Goal: Information Seeking & Learning: Check status

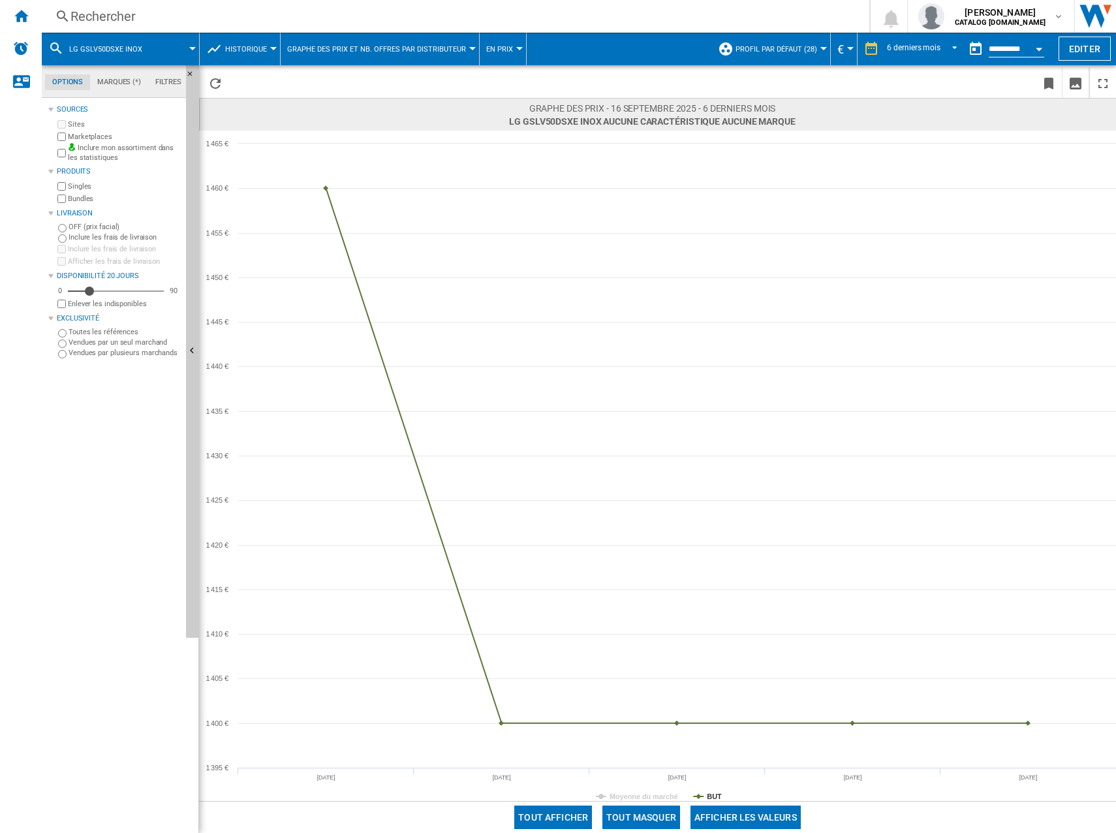
click at [108, 15] on div "Rechercher" at bounding box center [452, 16] width 765 height 18
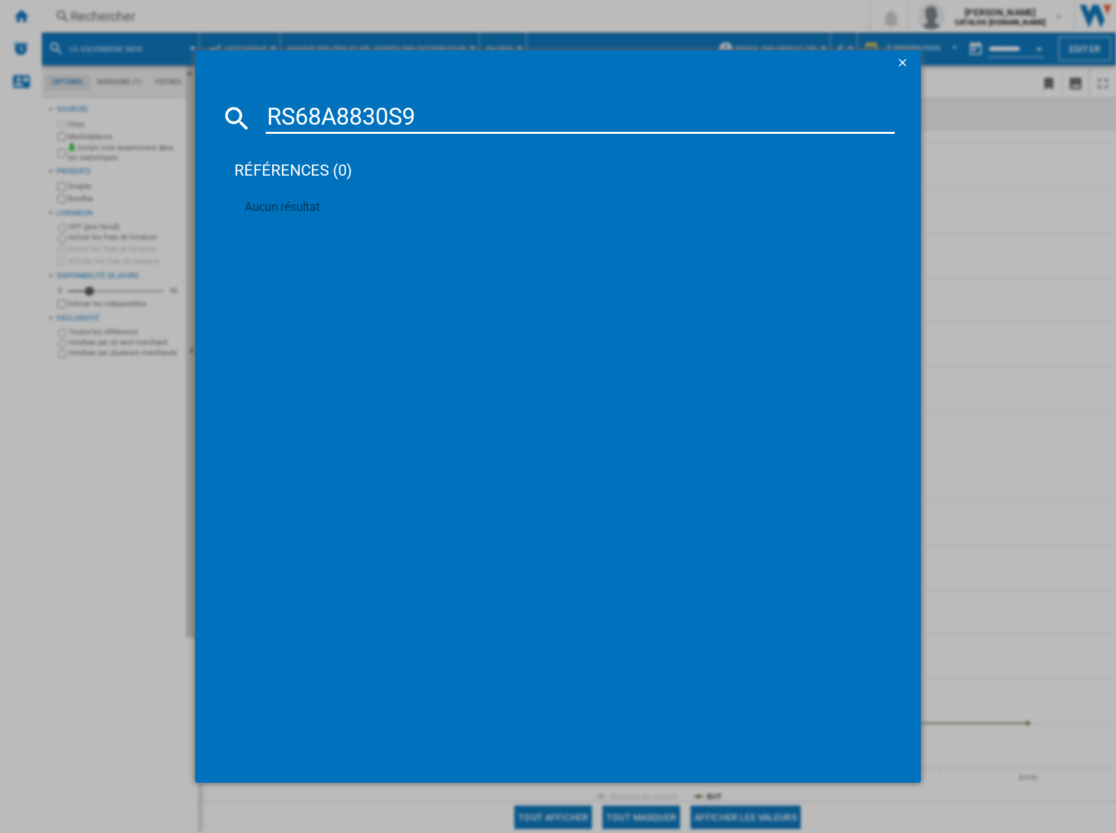
type input "RS68A8830S9"
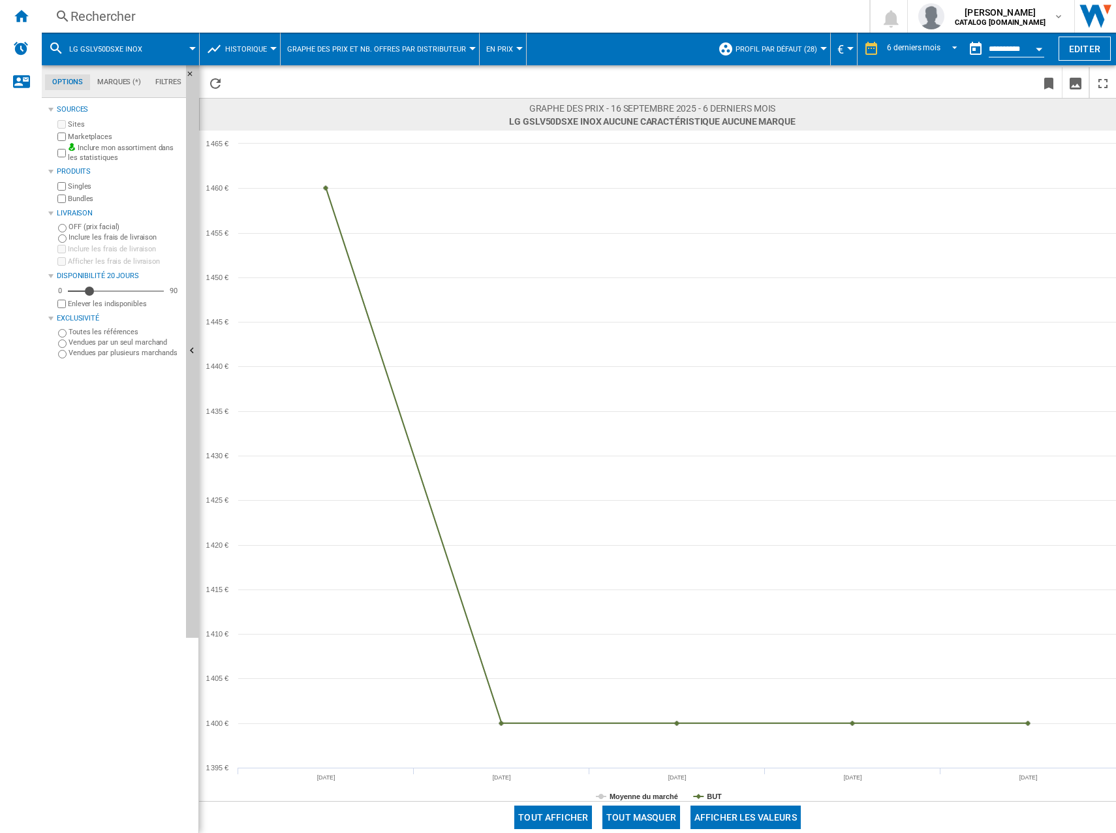
click at [184, 12] on div "Rechercher" at bounding box center [452, 16] width 765 height 18
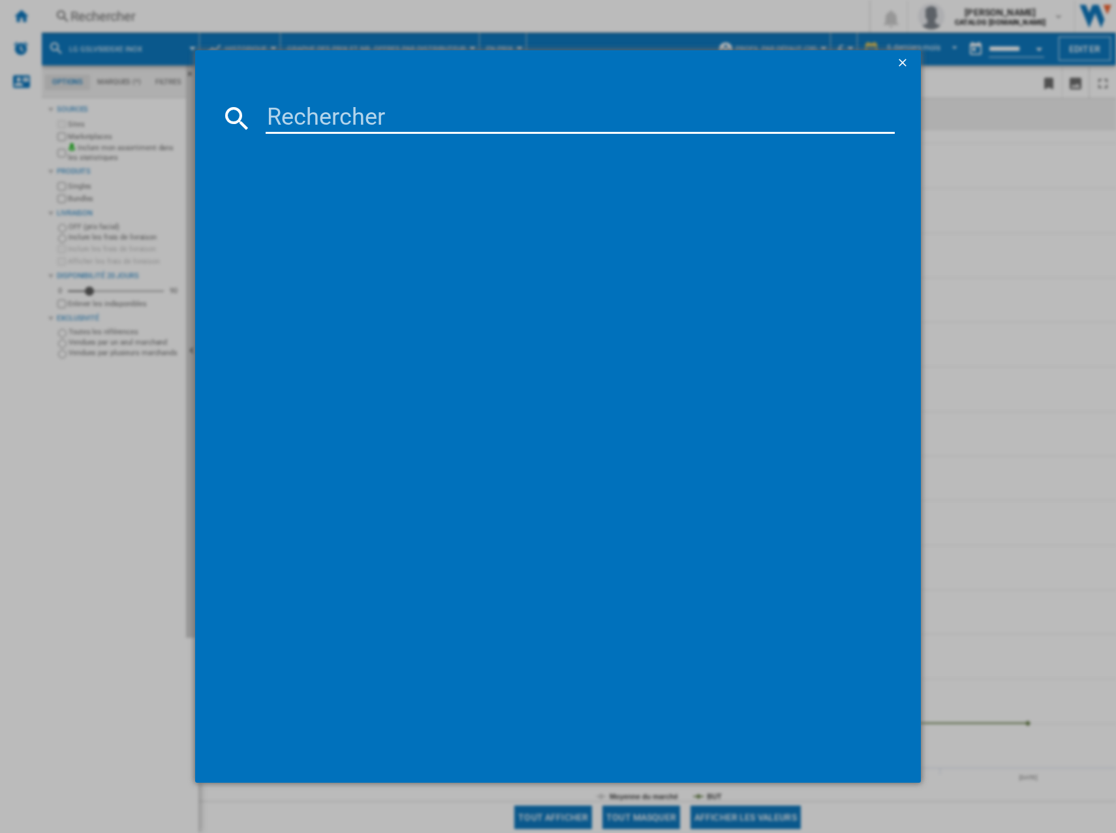
click at [357, 114] on input at bounding box center [580, 117] width 629 height 31
paste input "RS68A8830S9"
type input "RS68A8830S9"
click at [1041, 170] on div "RS68A8830S9 références (0) Aucun résultat" at bounding box center [558, 416] width 1116 height 833
click at [902, 61] on ng-md-icon "getI18NText('BUTTONS.CLOSE_DIALOG')" at bounding box center [904, 64] width 16 height 16
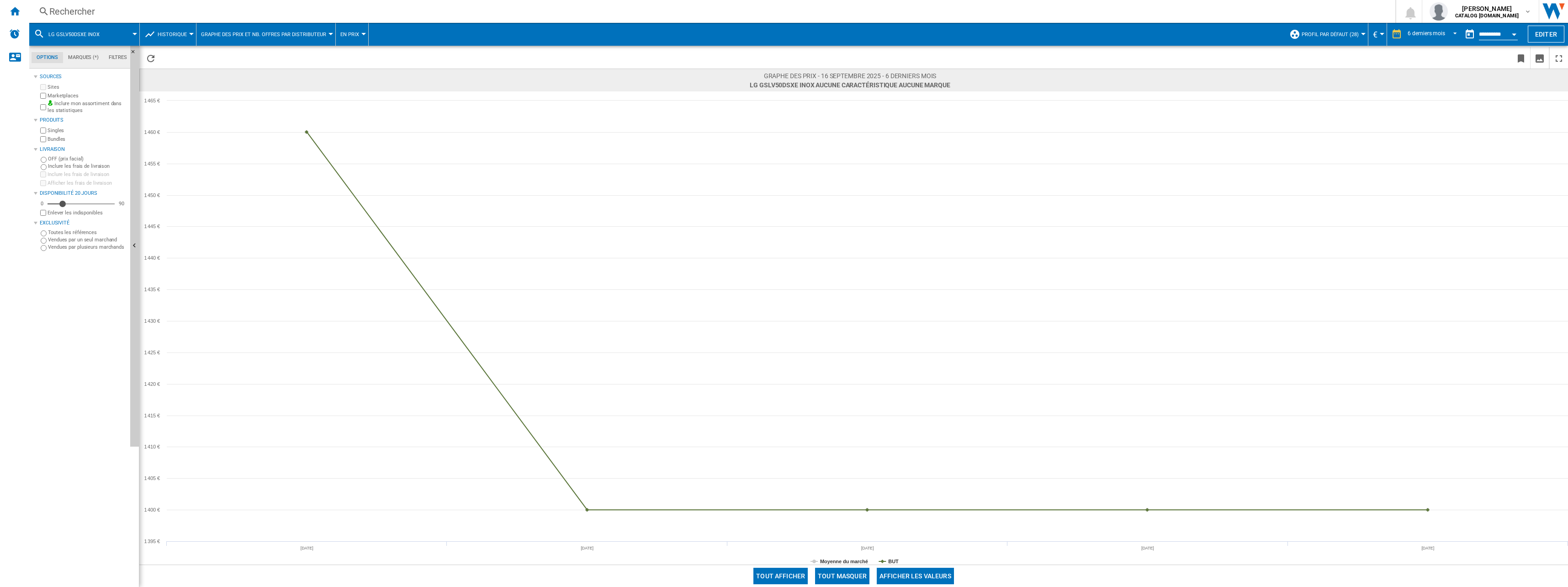
click at [260, 10] on div "Rechercher" at bounding box center [710, 11] width 1322 height 13
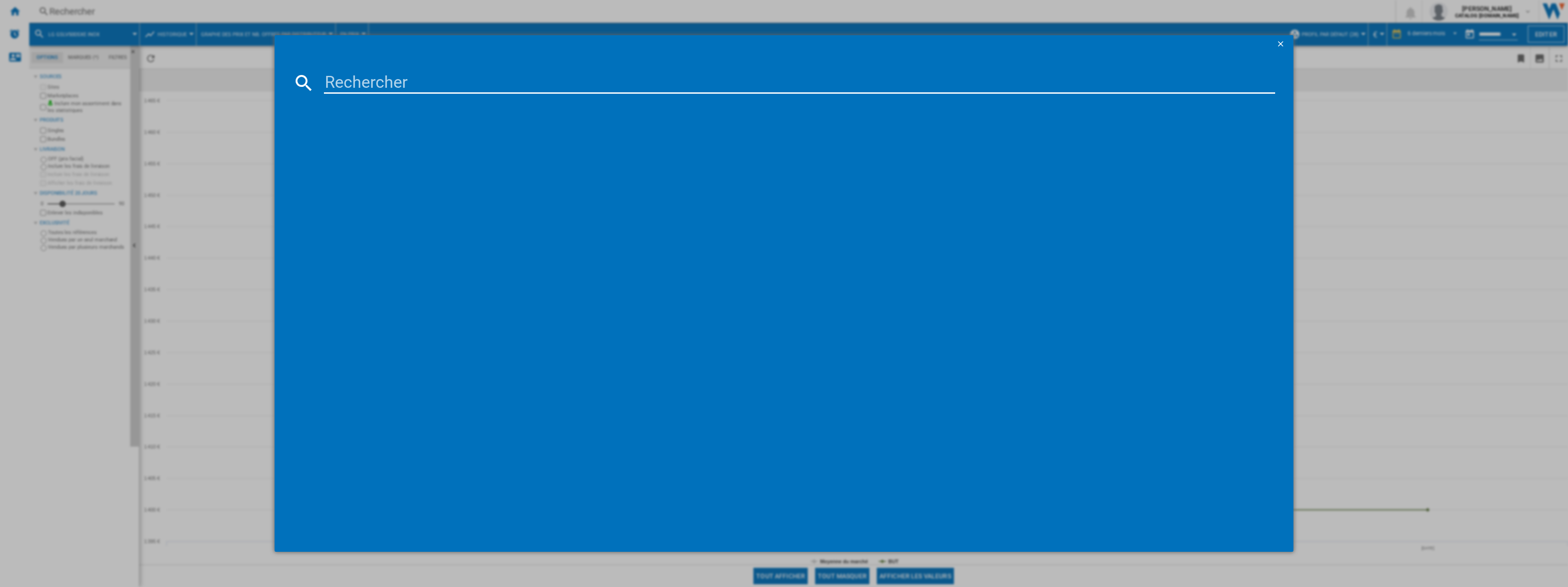
click at [352, 85] on input at bounding box center [799, 82] width 951 height 22
paste input "GBV22NCDPY"
type input "GBV22NCDPY"
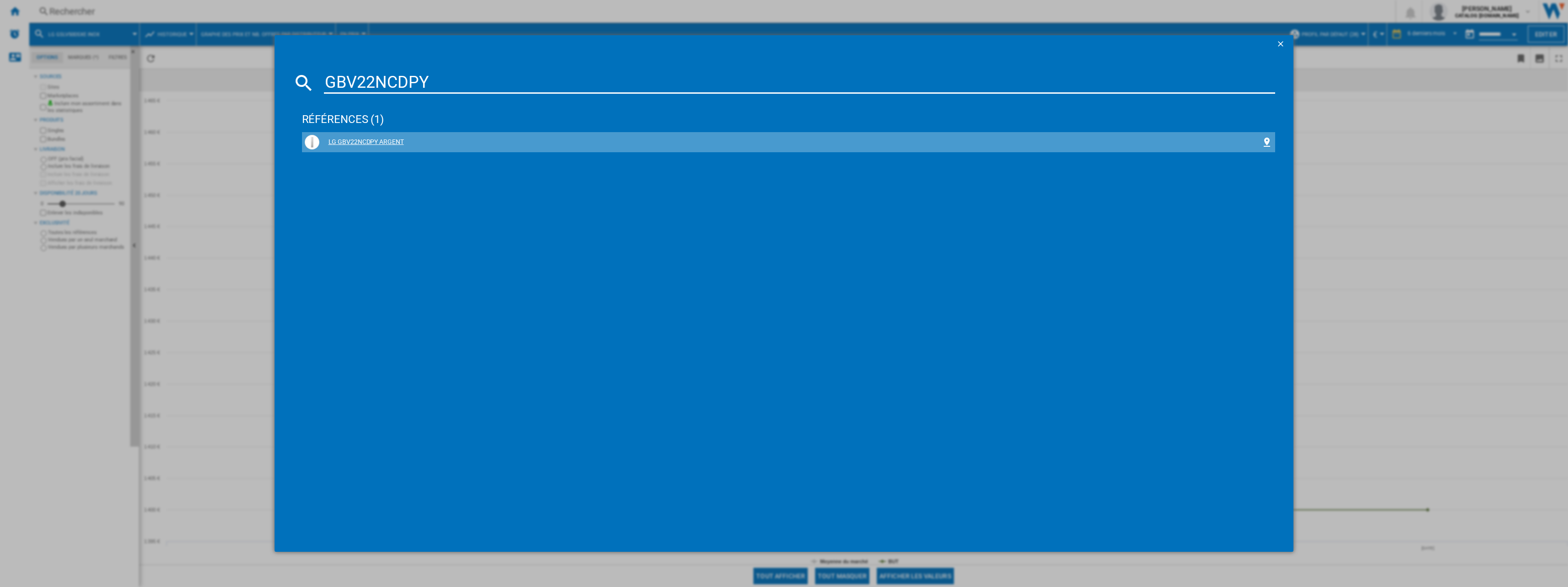
click at [368, 143] on div "LG GBV22NCDPY ARGENT" at bounding box center [790, 141] width 942 height 9
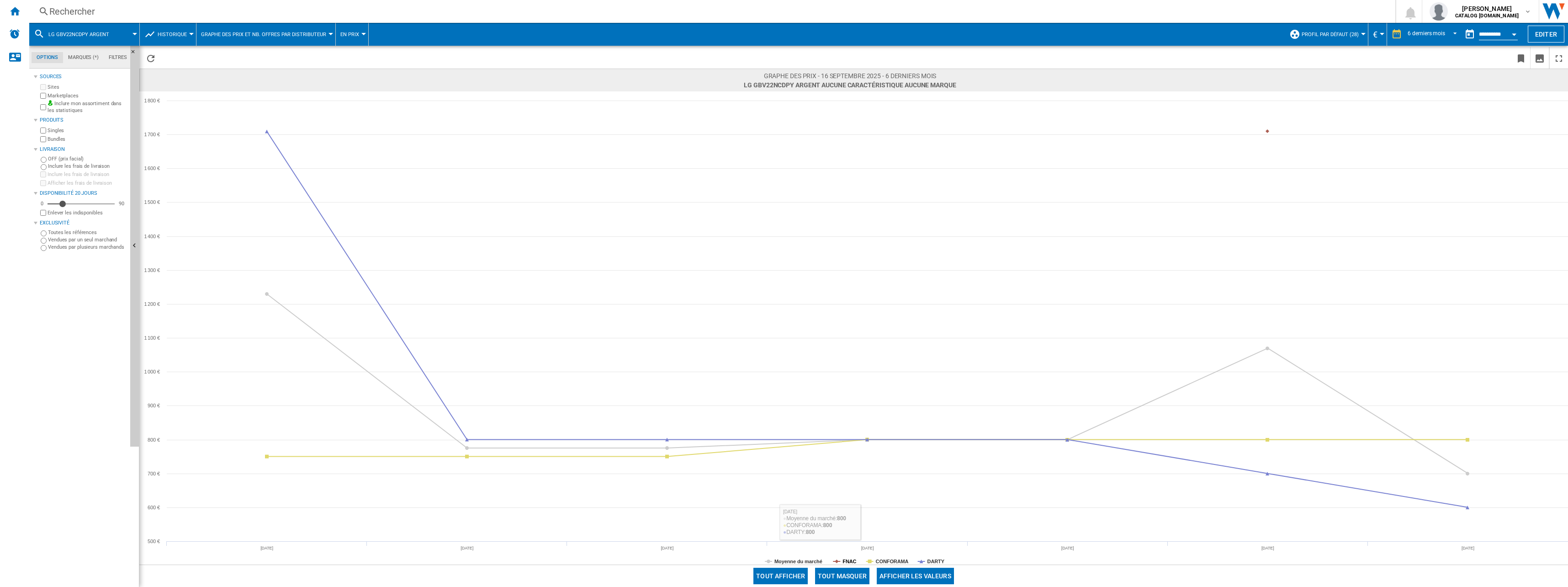
click at [780, 558] on tspan "FNAC" at bounding box center [849, 561] width 14 height 6
click at [780, 556] on rect at bounding box center [853, 328] width 1429 height 473
click at [780, 560] on tspan "Moyenne du marché" at bounding box center [798, 561] width 48 height 6
click at [780, 40] on md-select-value "6 derniers mois" at bounding box center [1433, 34] width 54 height 14
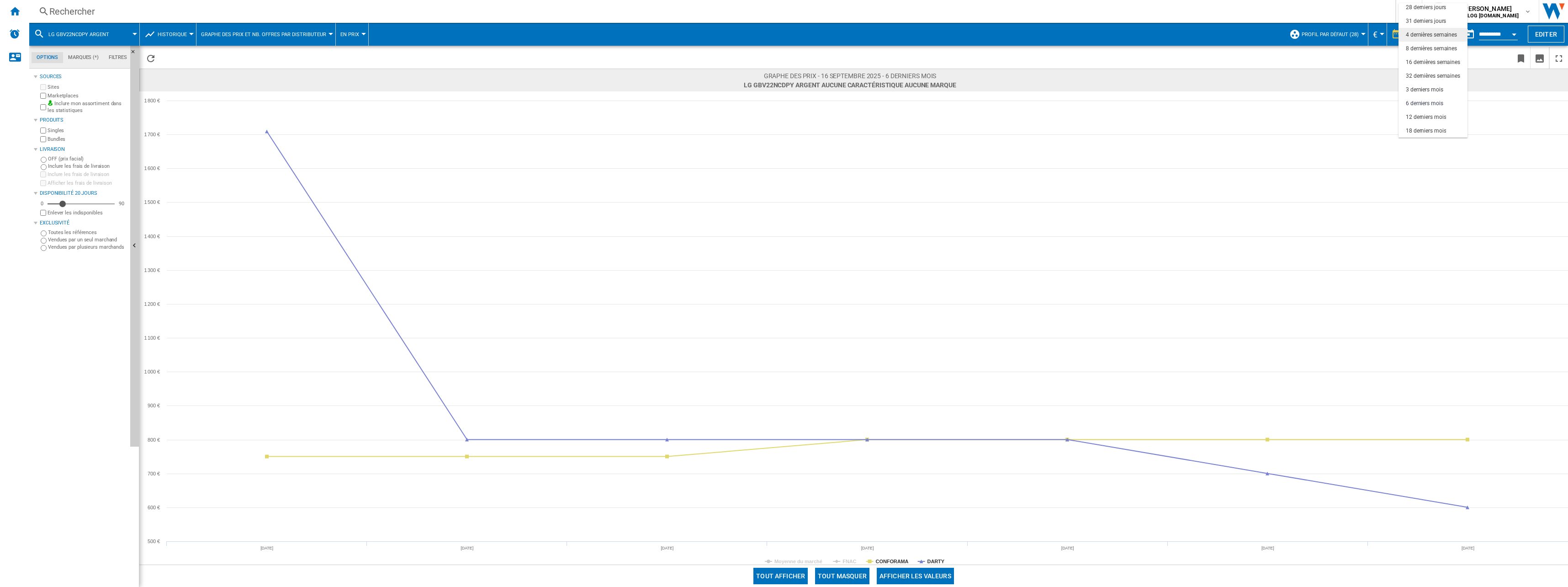
click at [780, 39] on div "4 dernières semaines" at bounding box center [1431, 34] width 51 height 8
click at [780, 562] on tspan "Moyenne du marché" at bounding box center [798, 561] width 48 height 6
